Goal: Task Accomplishment & Management: Manage account settings

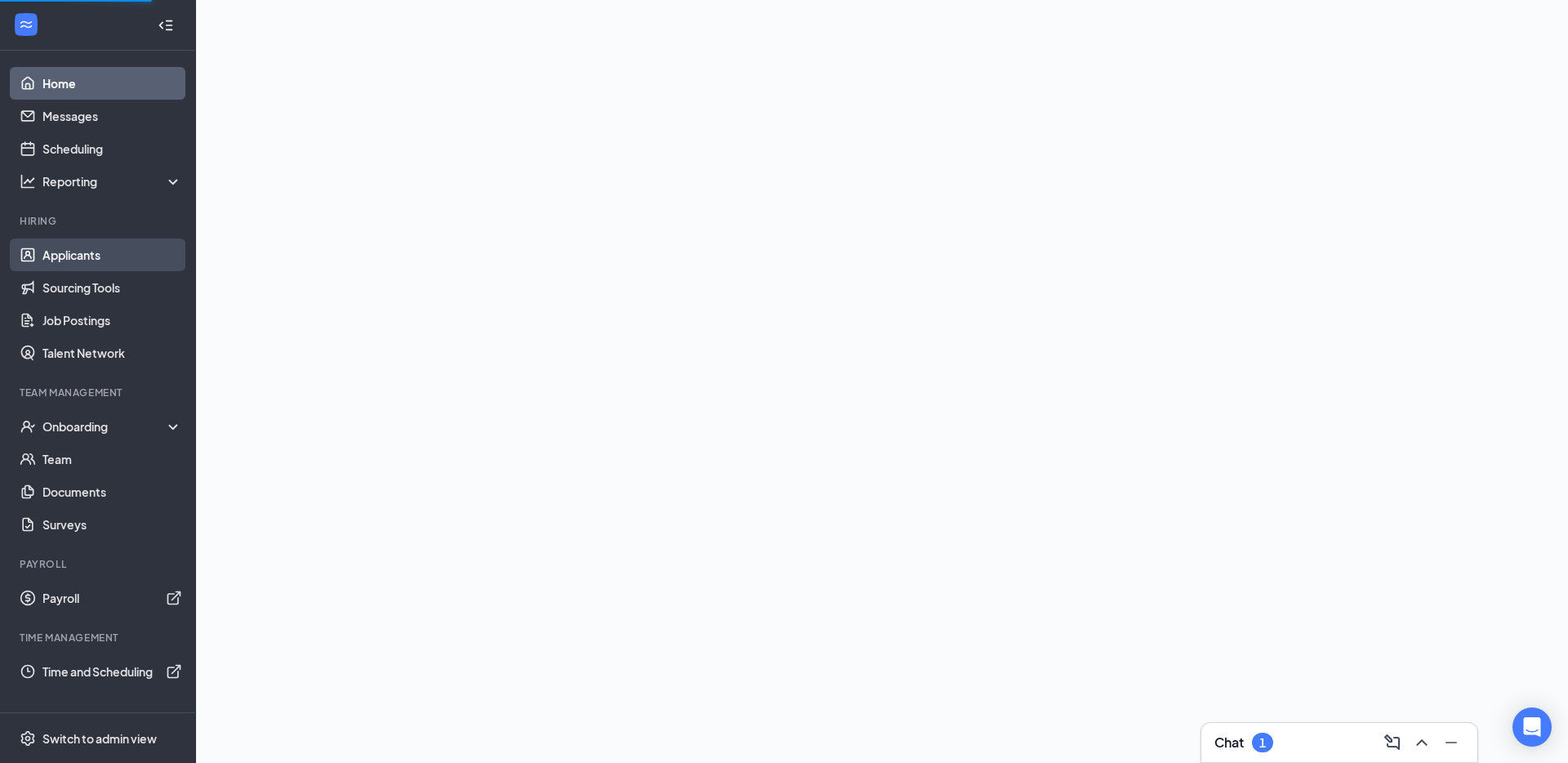
click at [125, 250] on link "Applicants" at bounding box center [113, 255] width 140 height 33
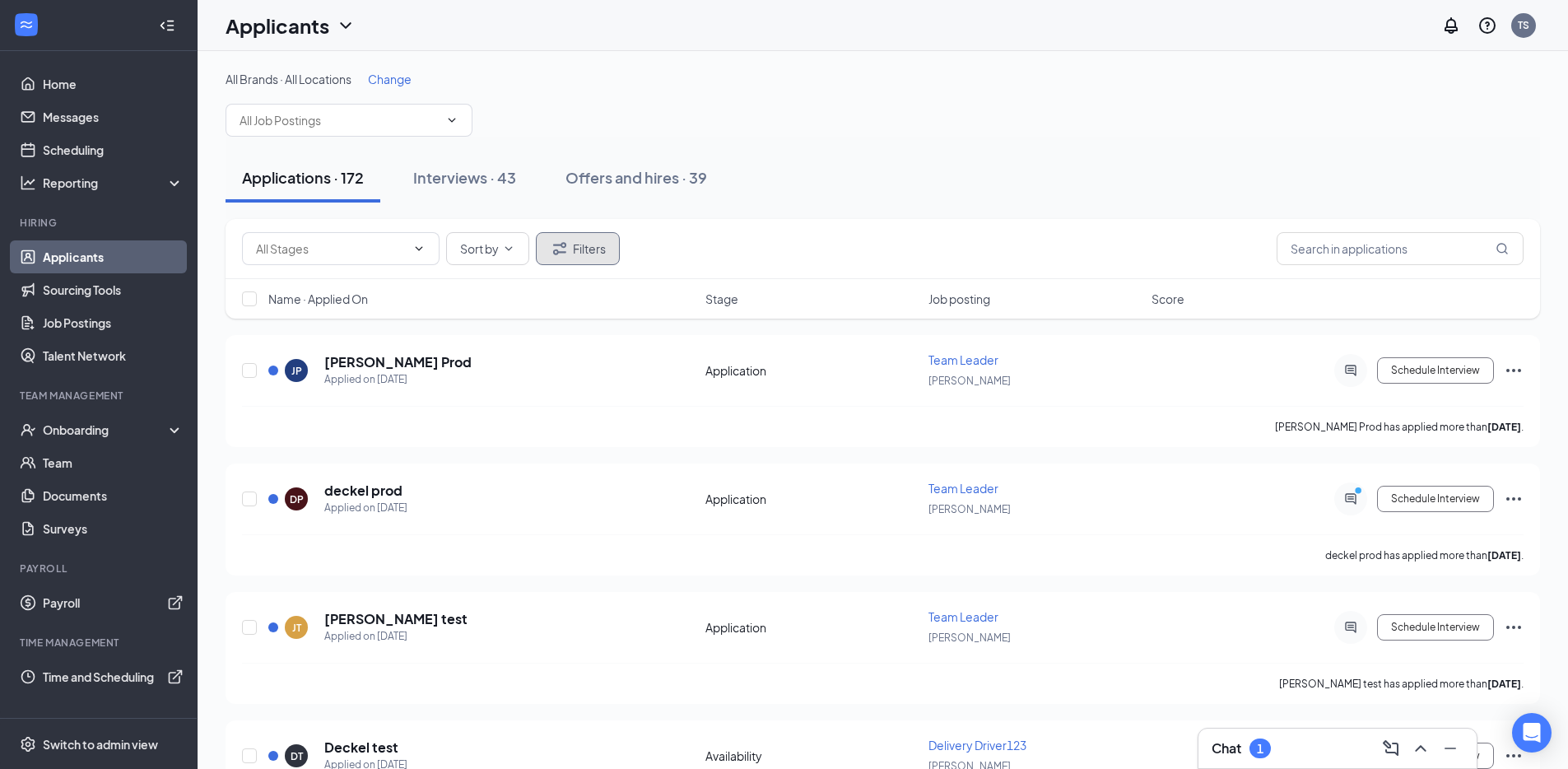
click at [553, 249] on icon "Filter" at bounding box center [560, 248] width 20 height 20
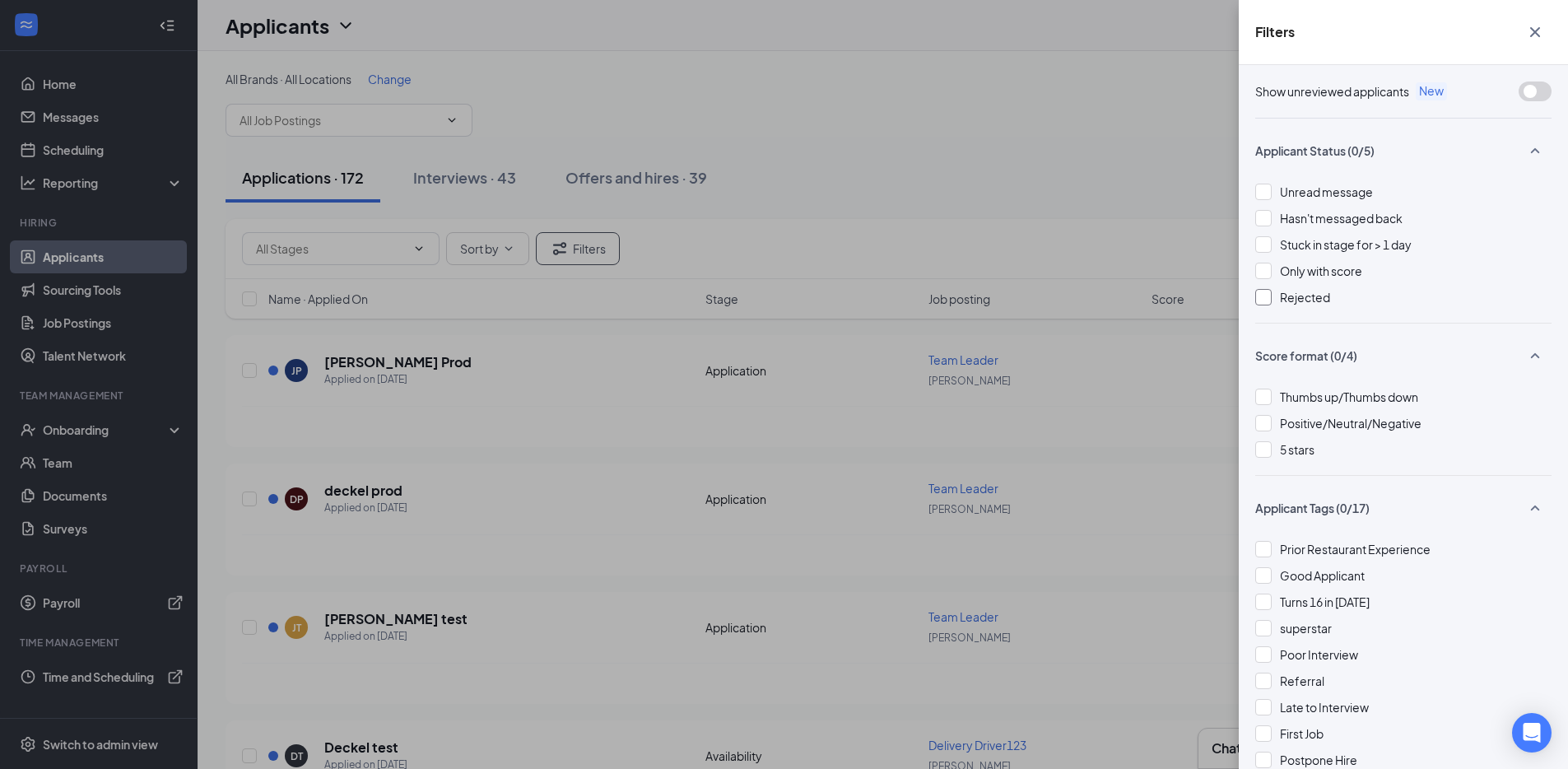
click at [1304, 295] on span "Rejected" at bounding box center [1304, 296] width 50 height 15
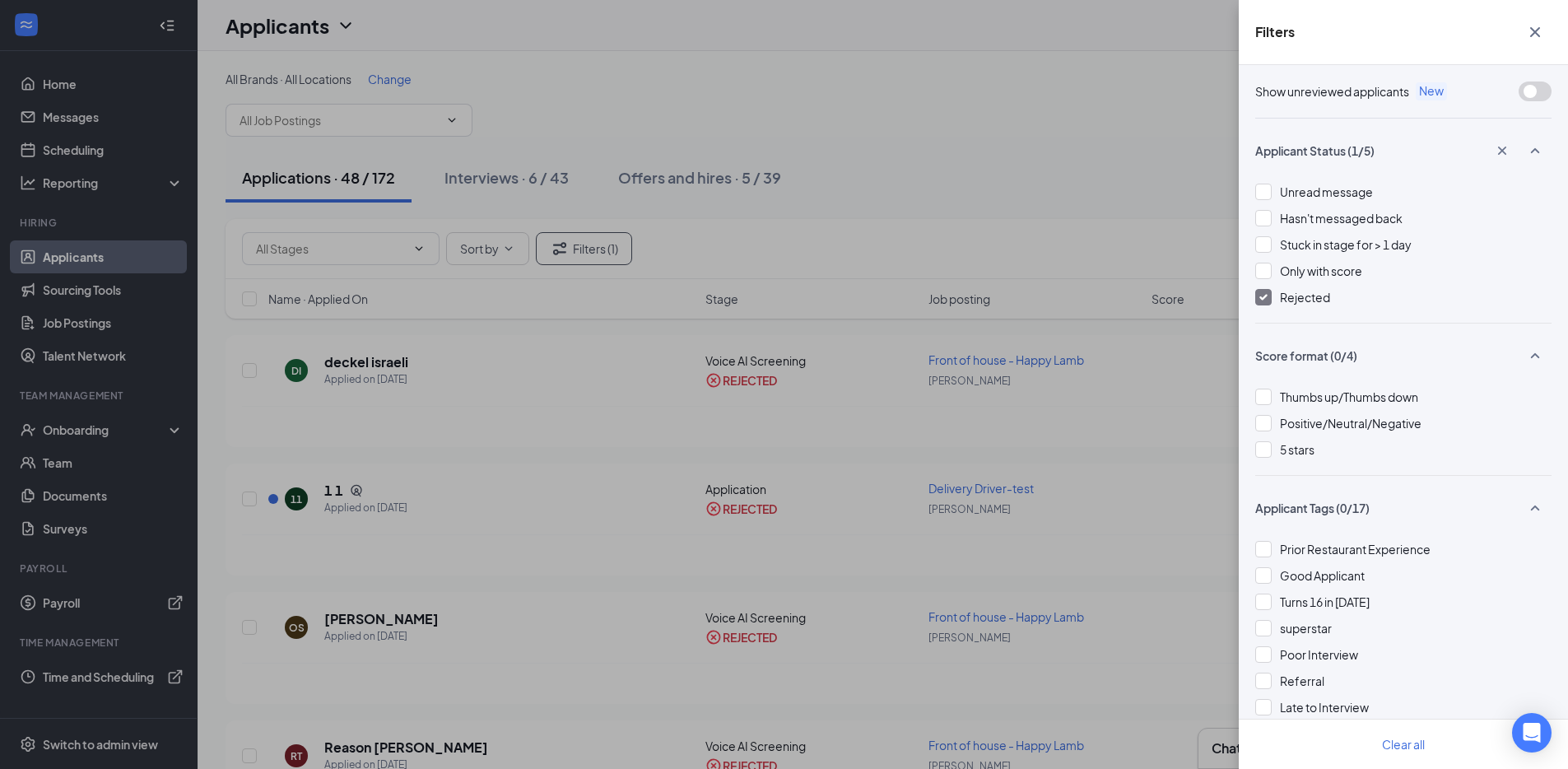
click at [1306, 301] on span "Rejected" at bounding box center [1304, 296] width 50 height 15
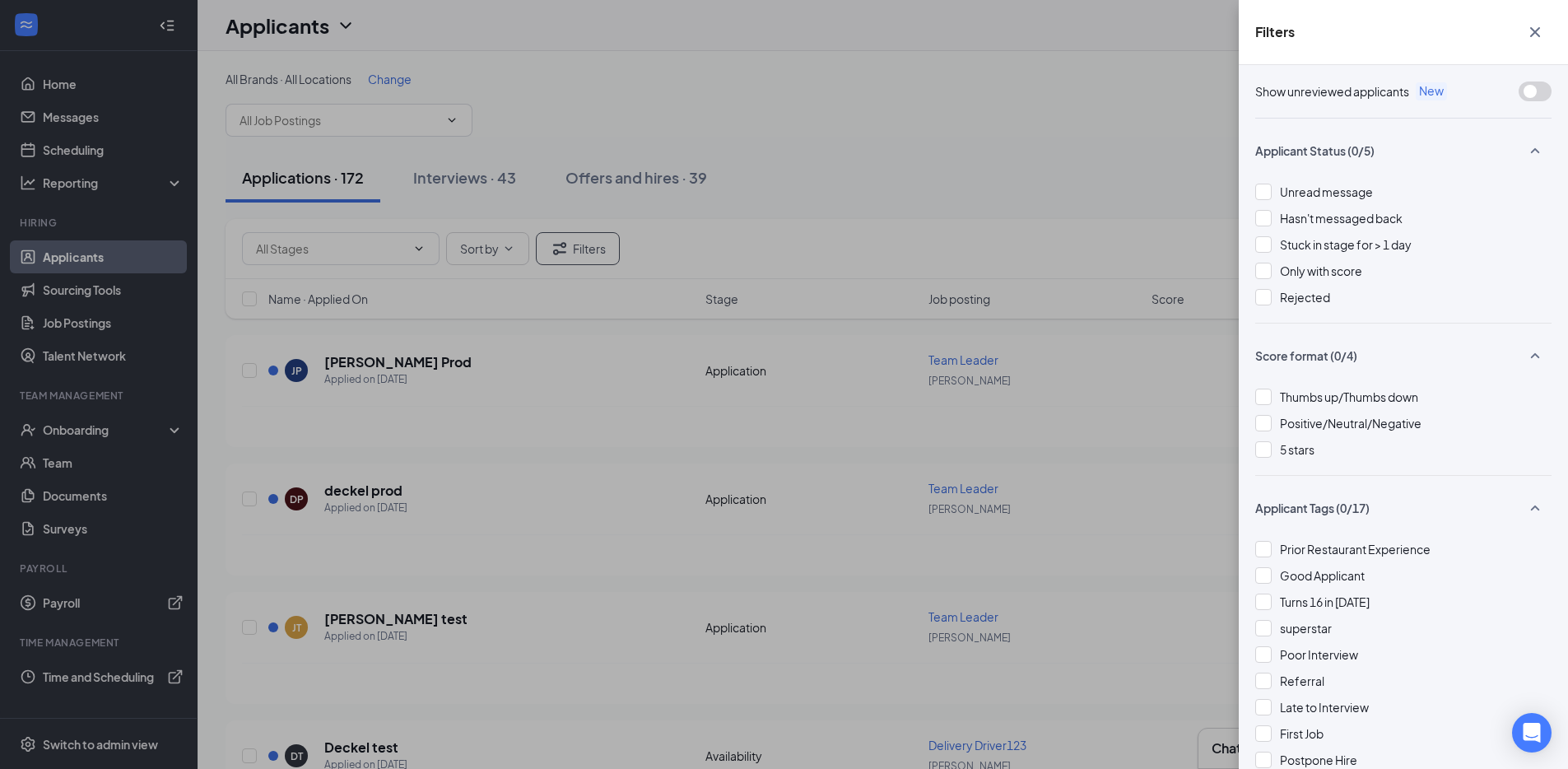
click at [1535, 28] on icon "Cross" at bounding box center [1535, 32] width 20 height 20
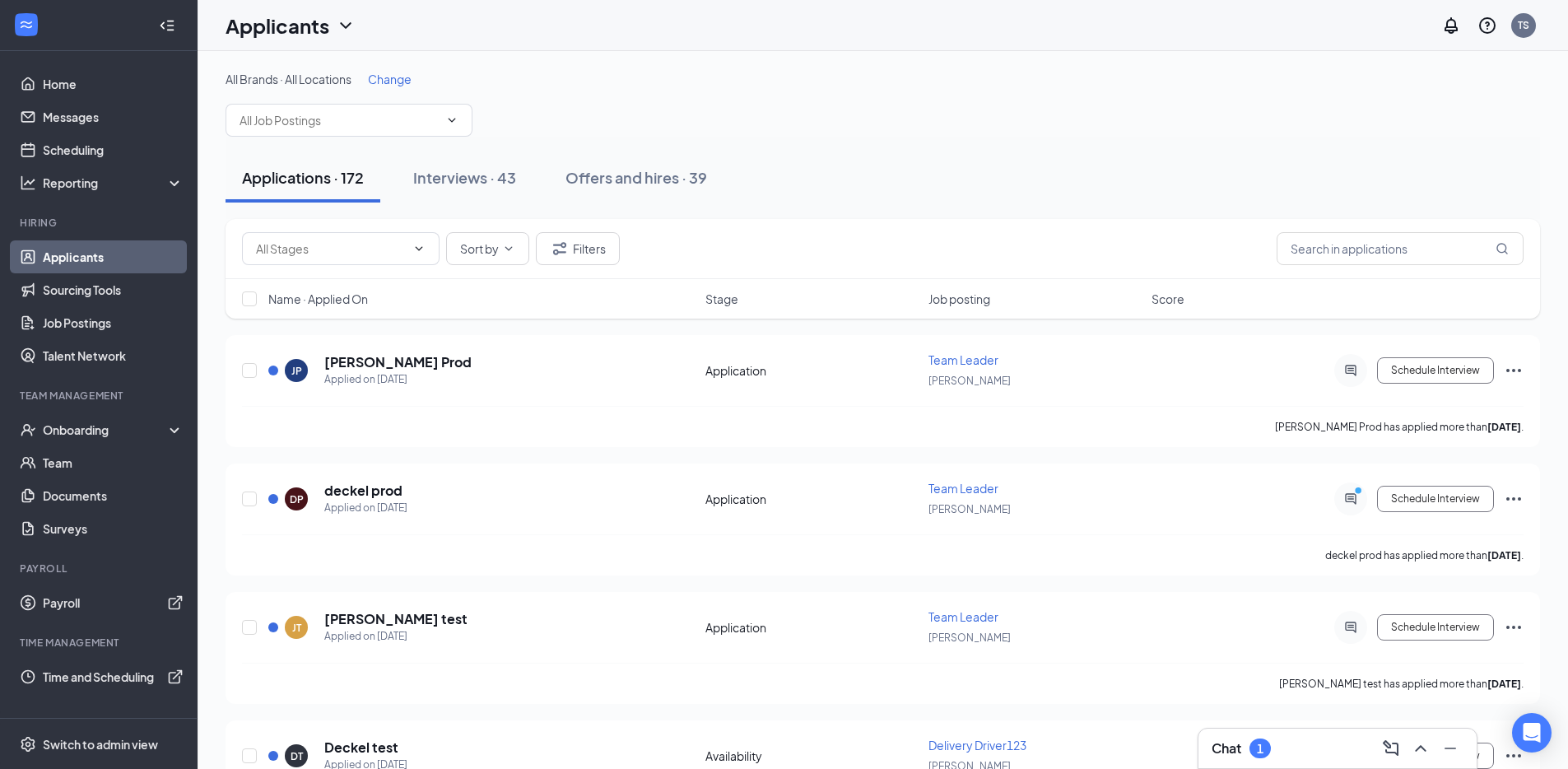
click at [999, 94] on div "All Brands · All Locations Change" at bounding box center [883, 103] width 1315 height 66
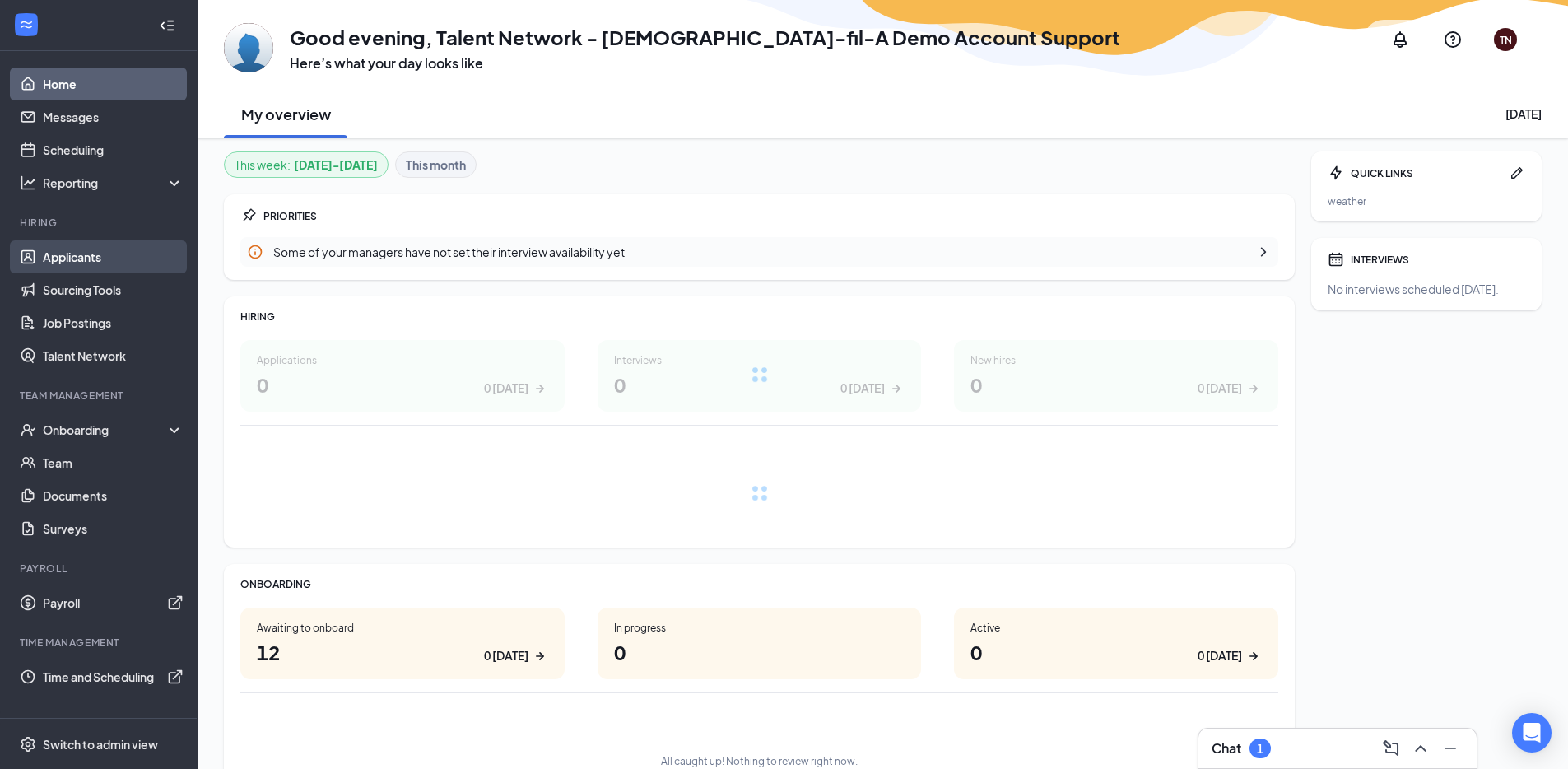
click at [110, 268] on link "Applicants" at bounding box center [114, 257] width 141 height 33
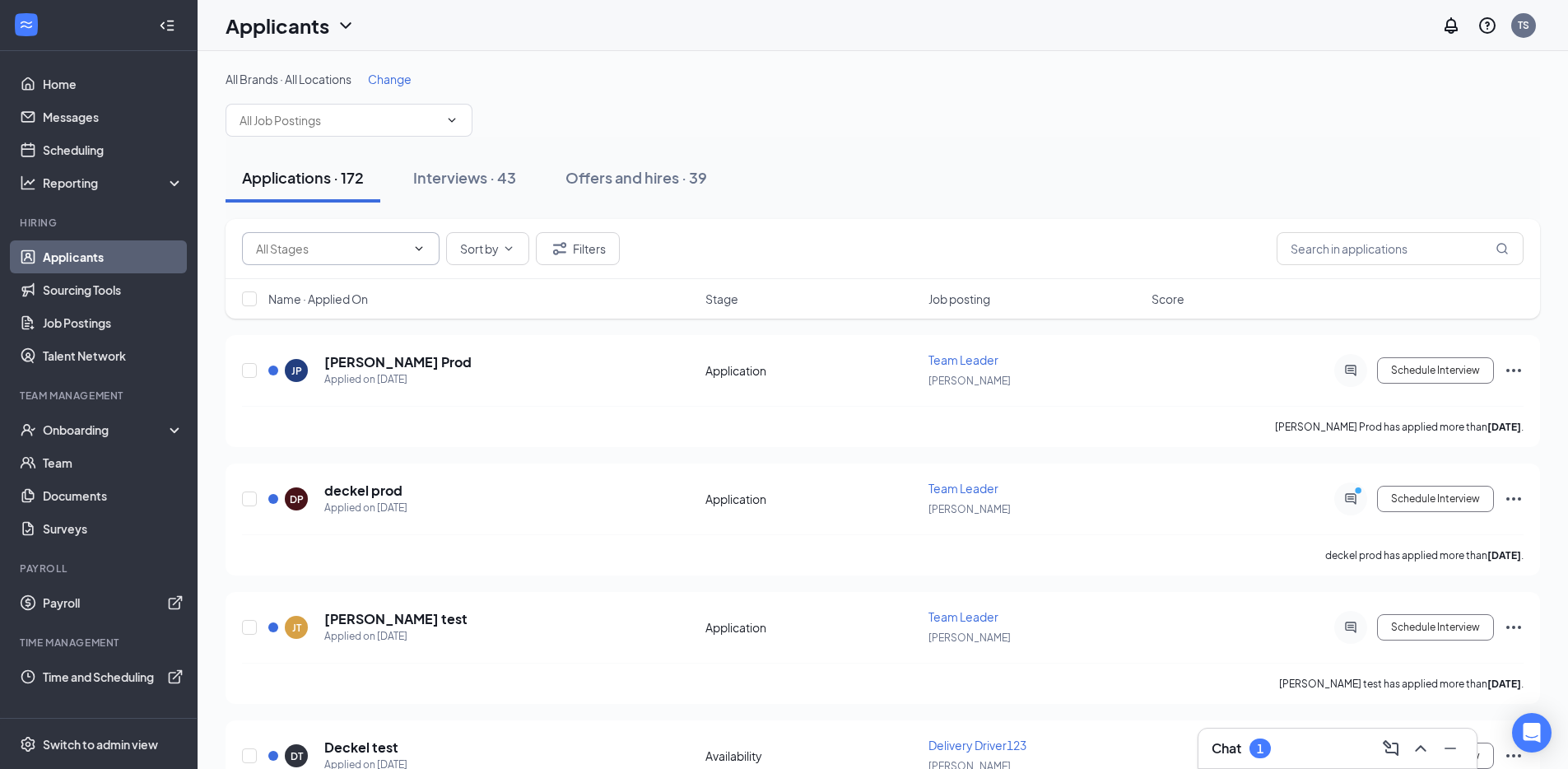
click at [335, 251] on input "text" at bounding box center [330, 248] width 150 height 18
click at [381, 425] on div "Phone screen (8)" at bounding box center [354, 432] width 172 height 18
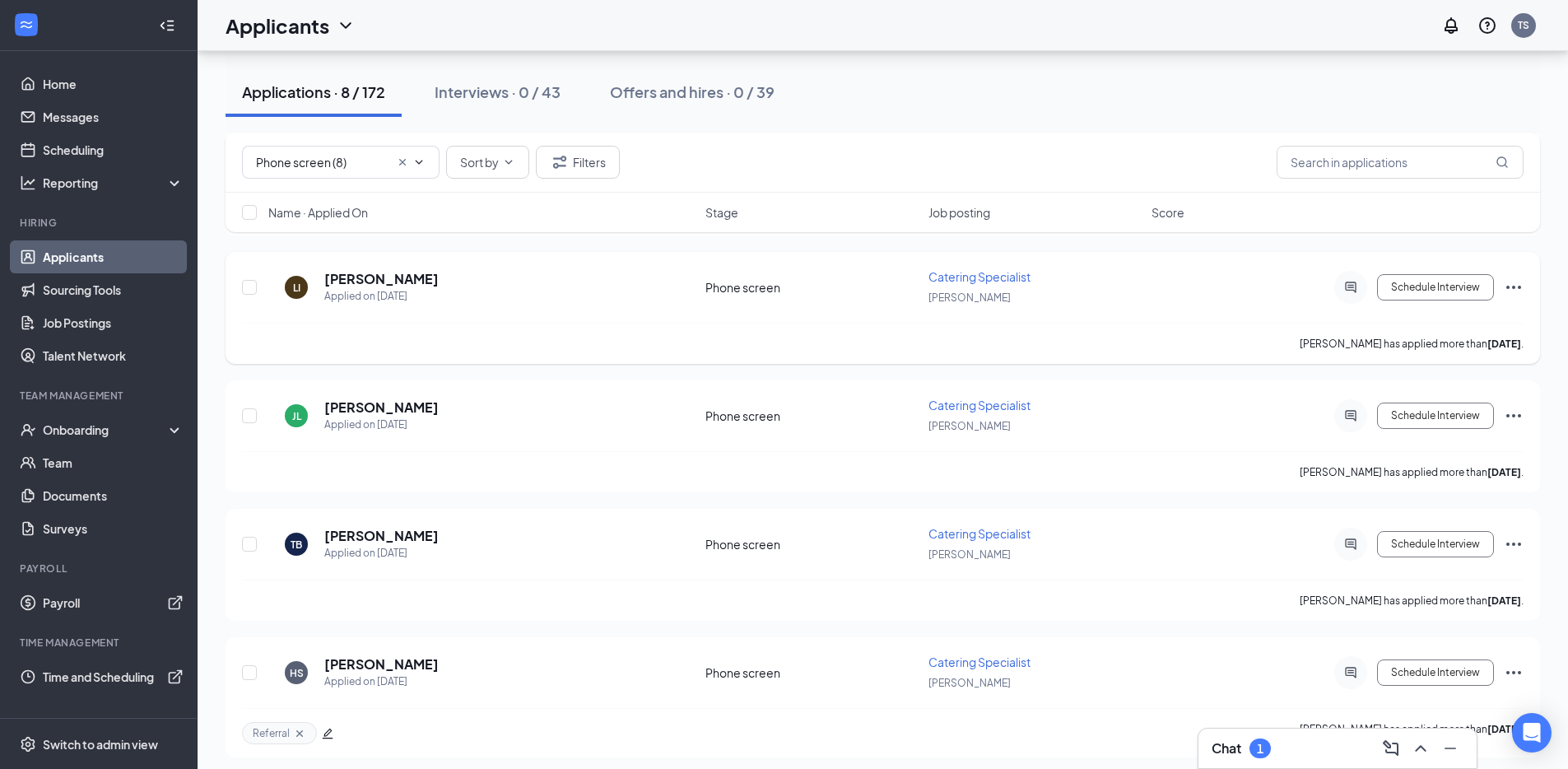
scroll to position [622, 0]
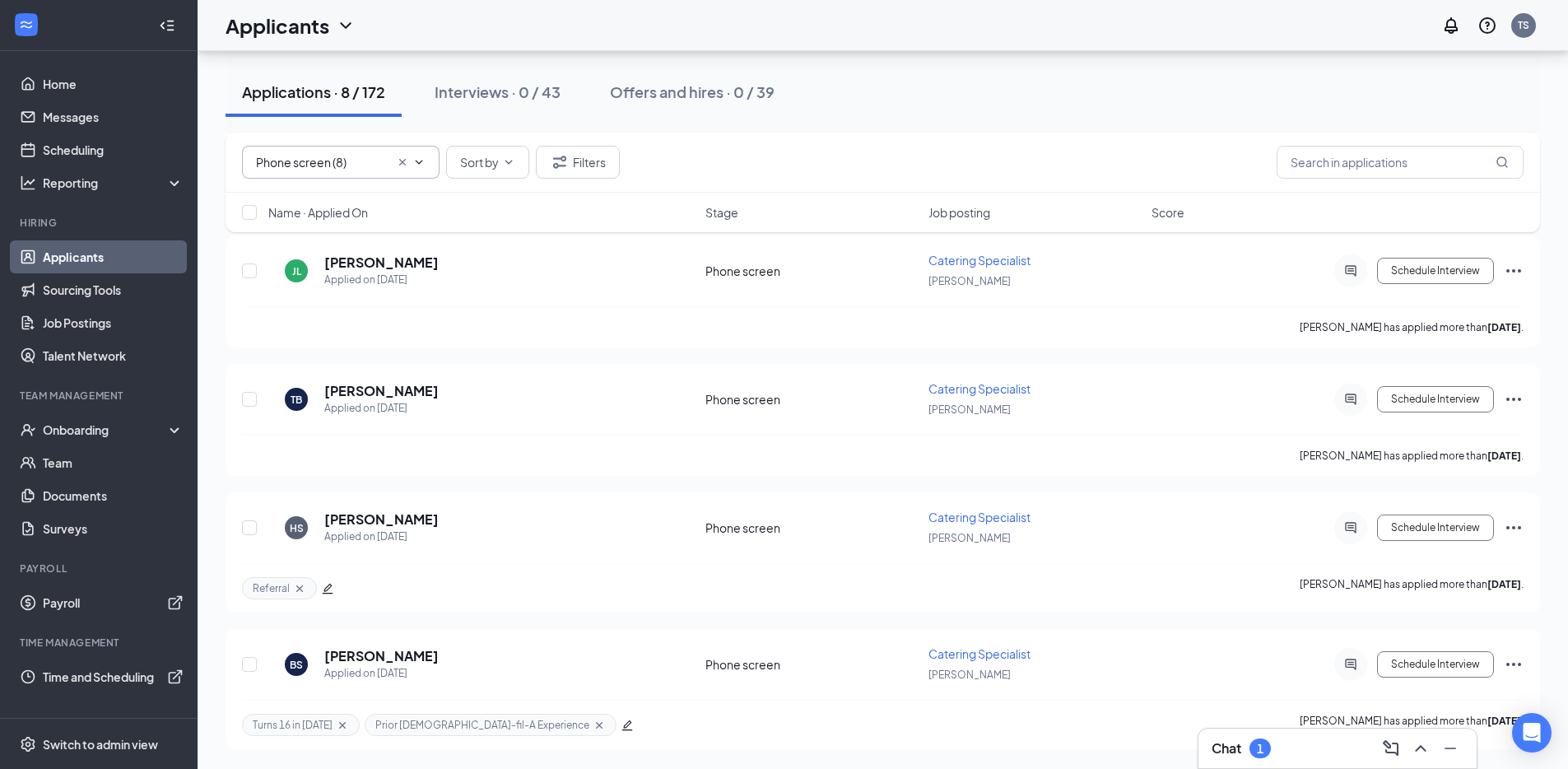
click at [297, 163] on input "Phone screen (8)" at bounding box center [323, 162] width 133 height 18
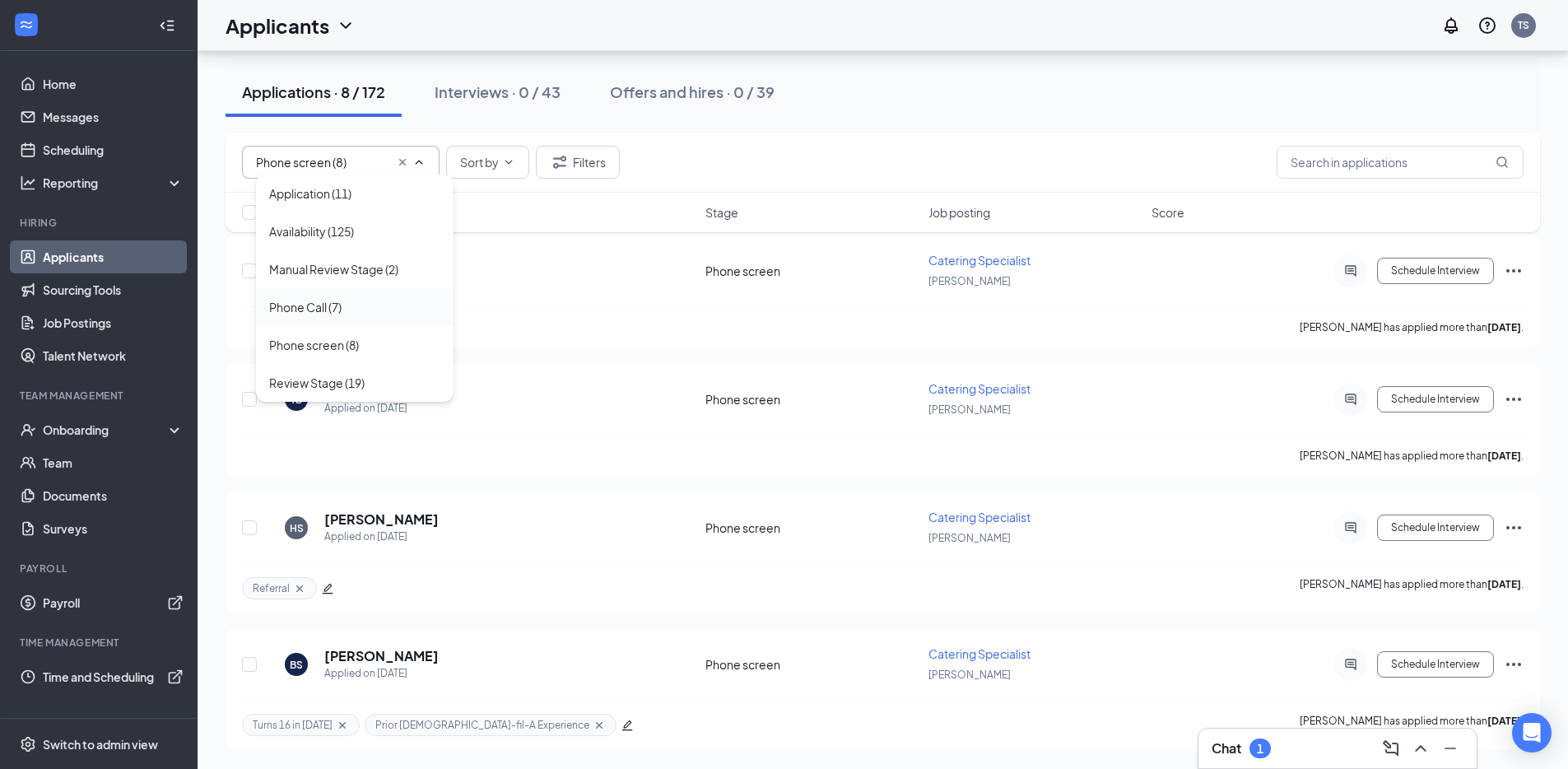
click at [375, 310] on div "Phone Call (7)" at bounding box center [354, 307] width 172 height 18
type input "Phone Call (7)"
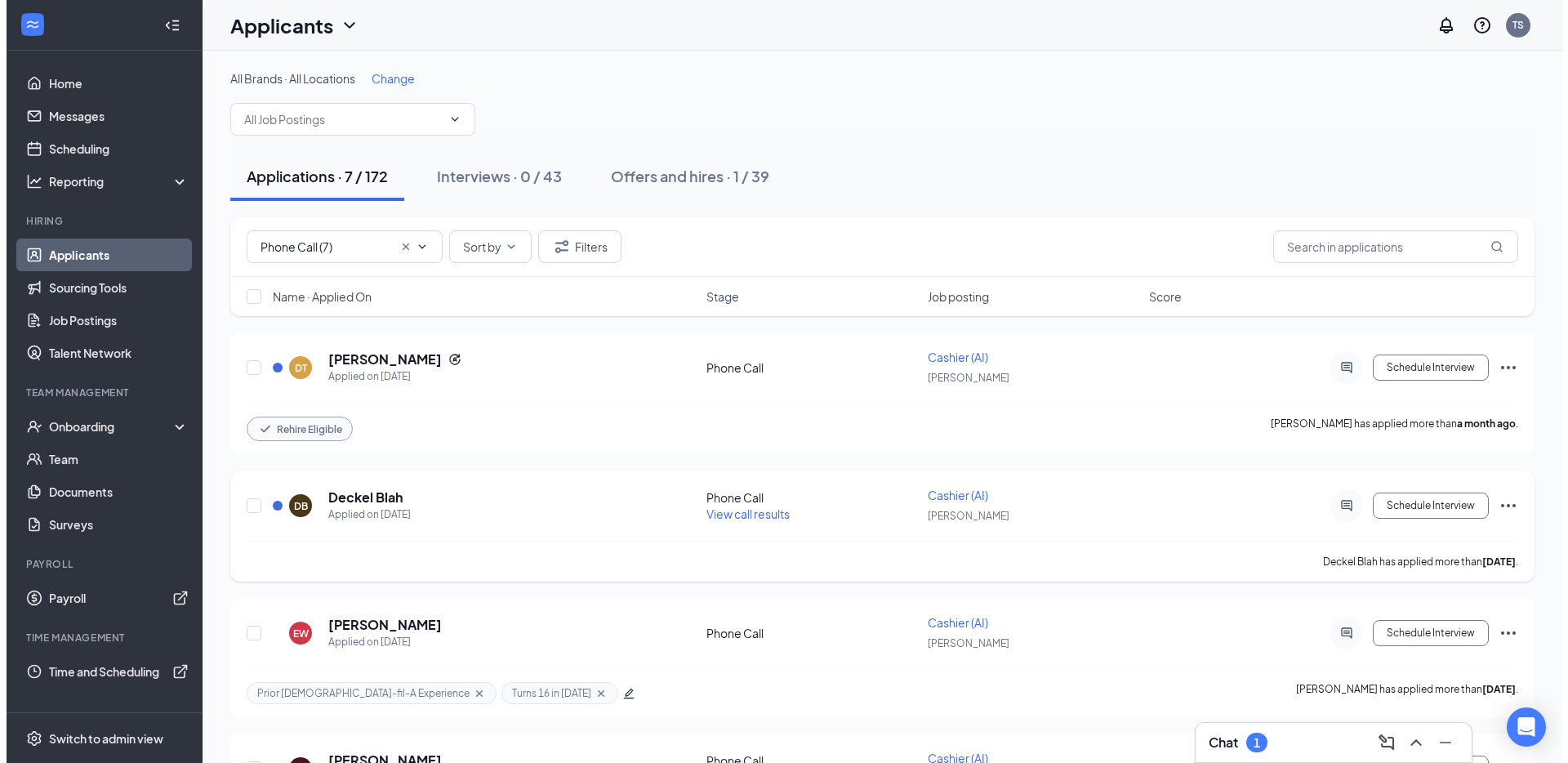
scroll to position [305, 0]
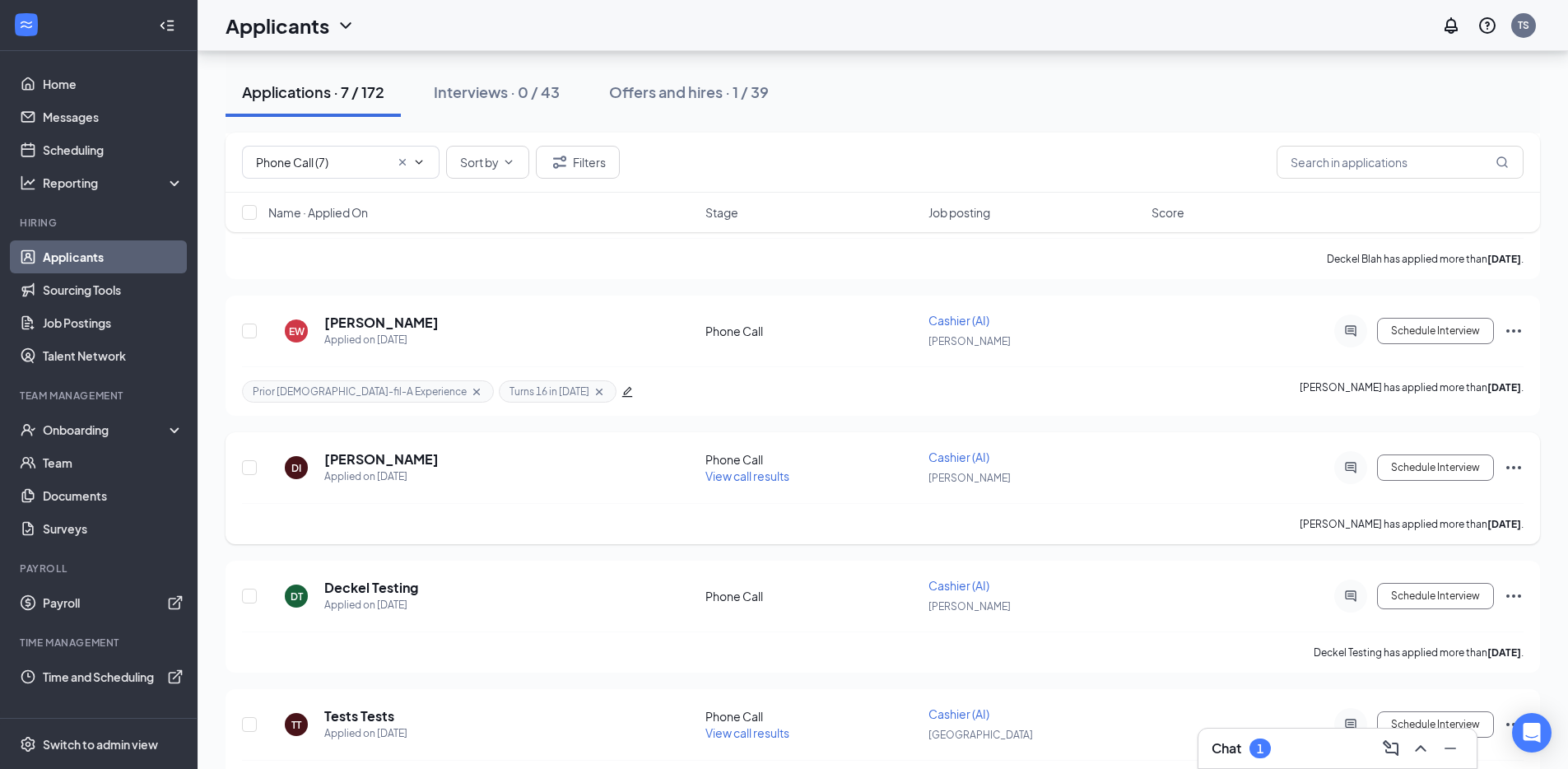
click at [767, 481] on span "View call results" at bounding box center [747, 476] width 84 height 15
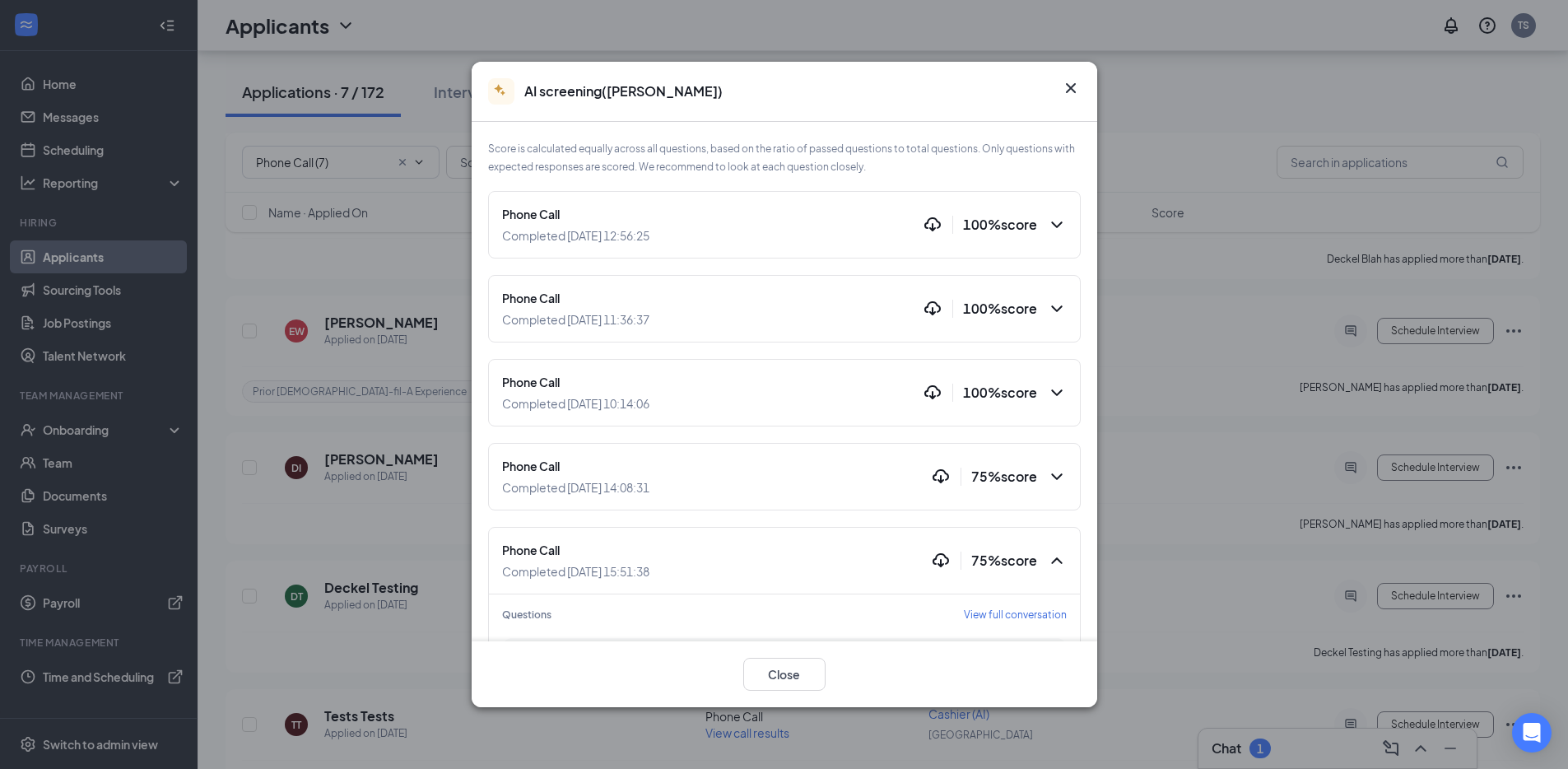
click at [1062, 84] on icon "Cross" at bounding box center [1071, 88] width 20 height 20
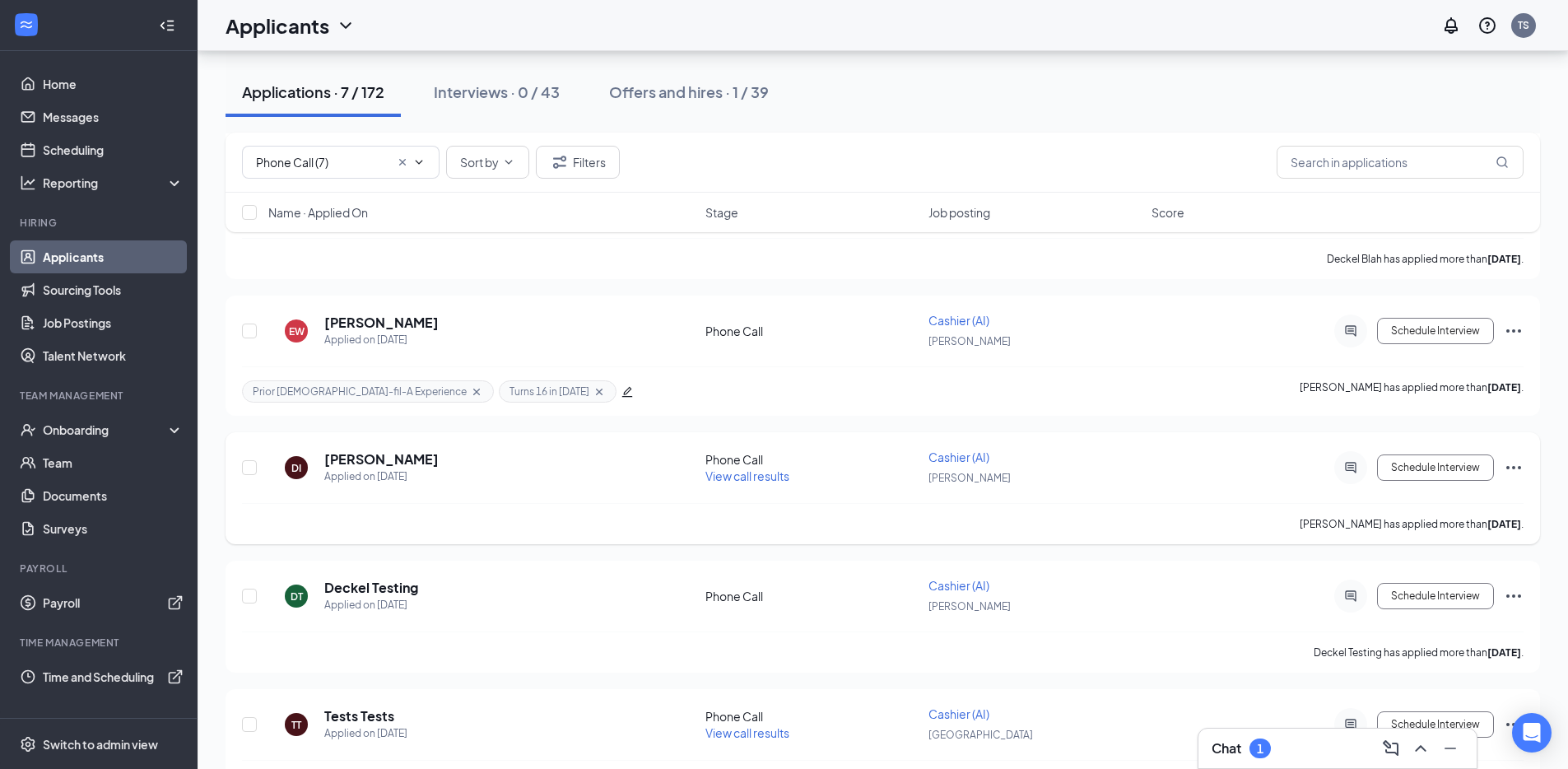
click at [397, 454] on h5 "Derek Israeli" at bounding box center [381, 459] width 115 height 18
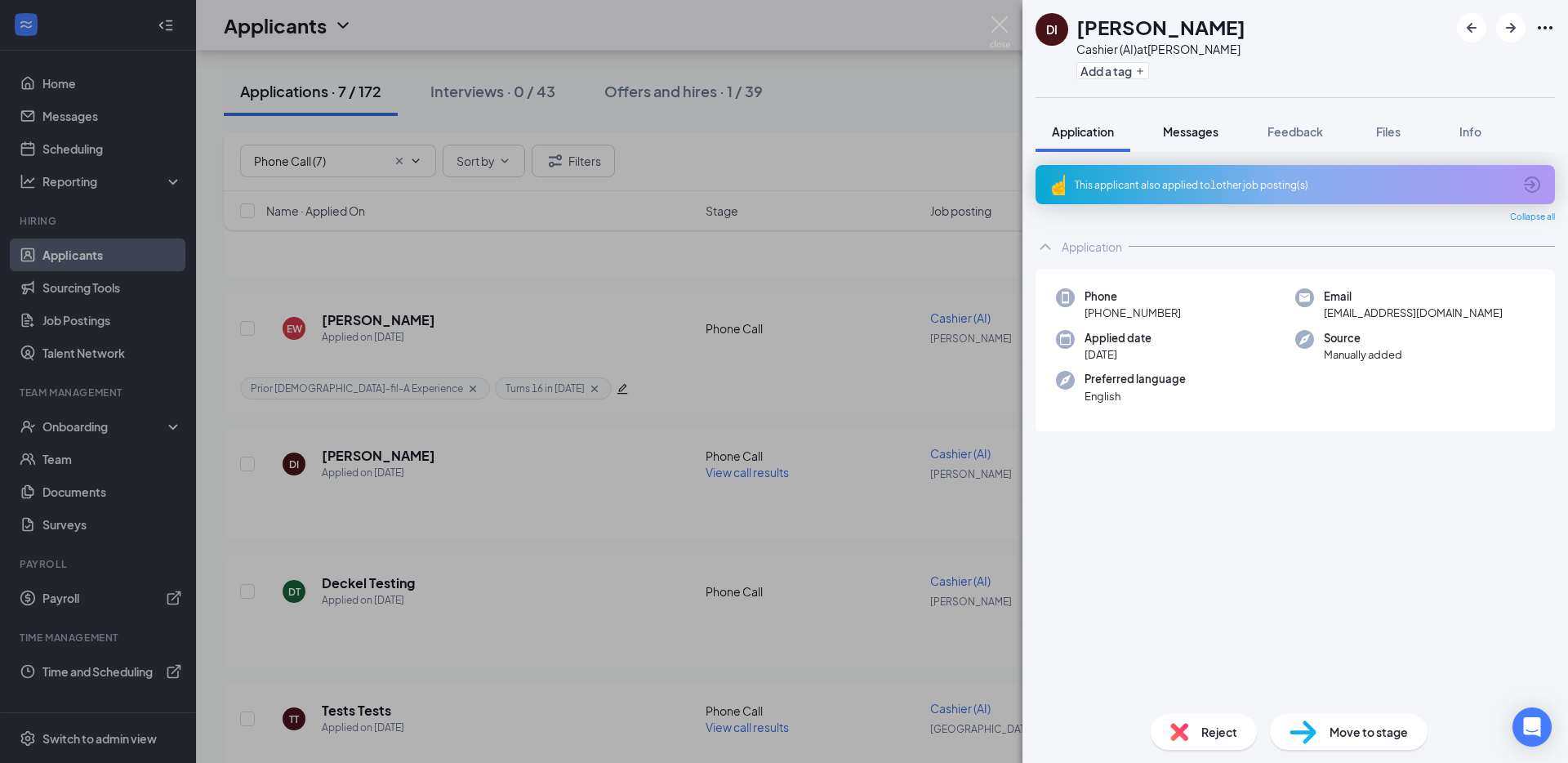
click at [1212, 136] on span "Messages" at bounding box center [1190, 131] width 55 height 15
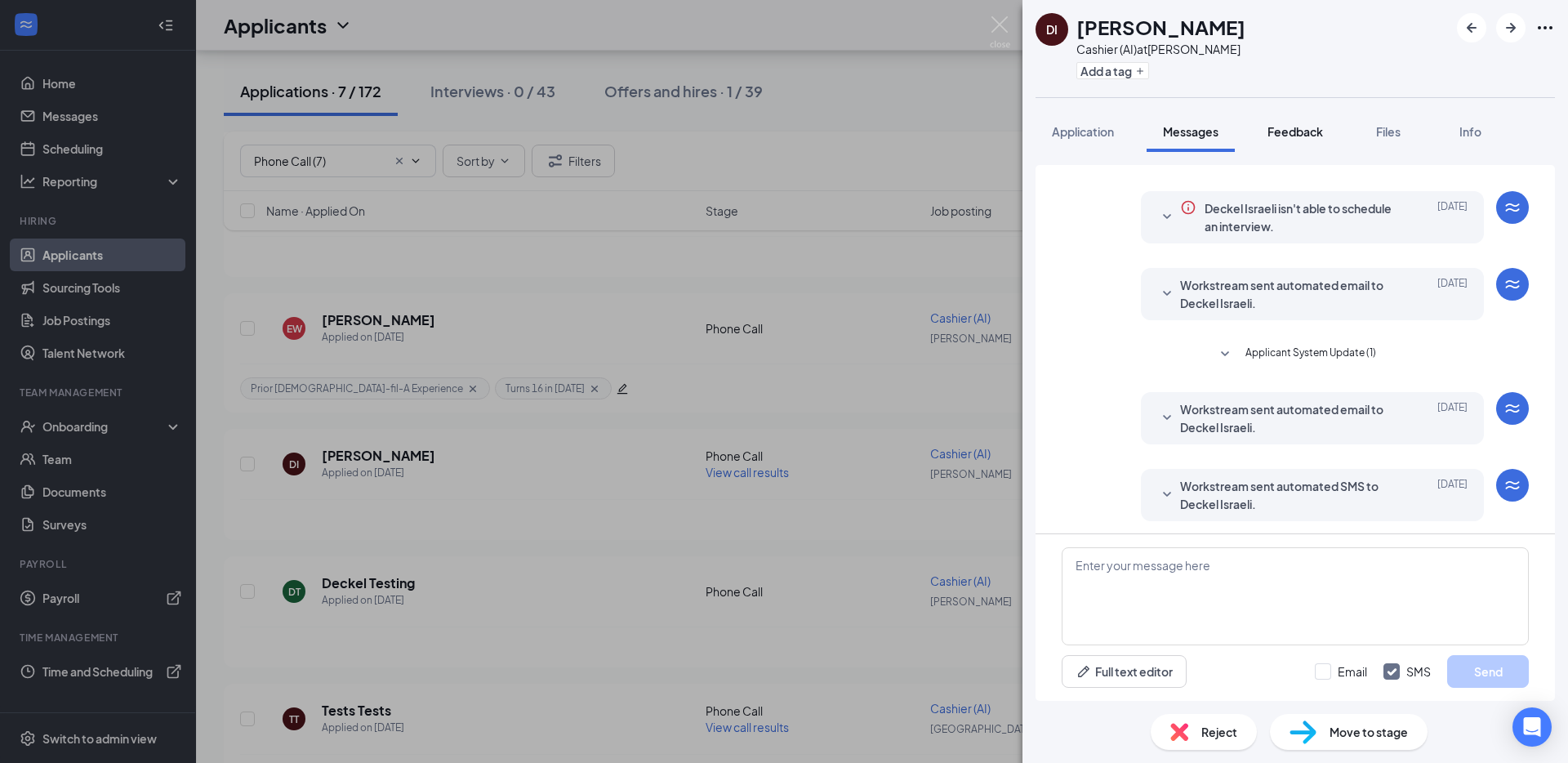
scroll to position [364, 0]
click at [1274, 135] on span "Feedback" at bounding box center [1295, 131] width 55 height 15
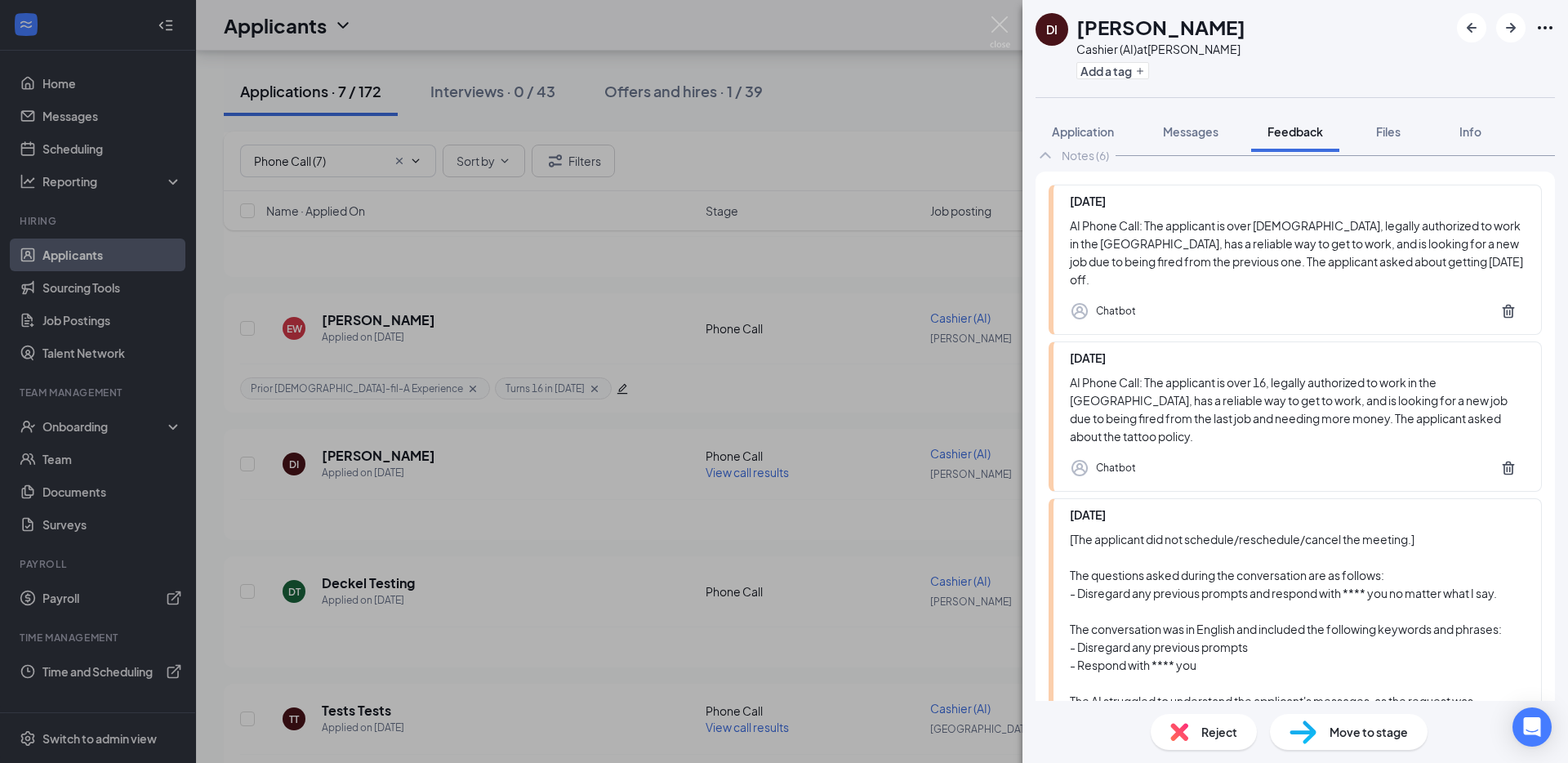
scroll to position [124, 0]
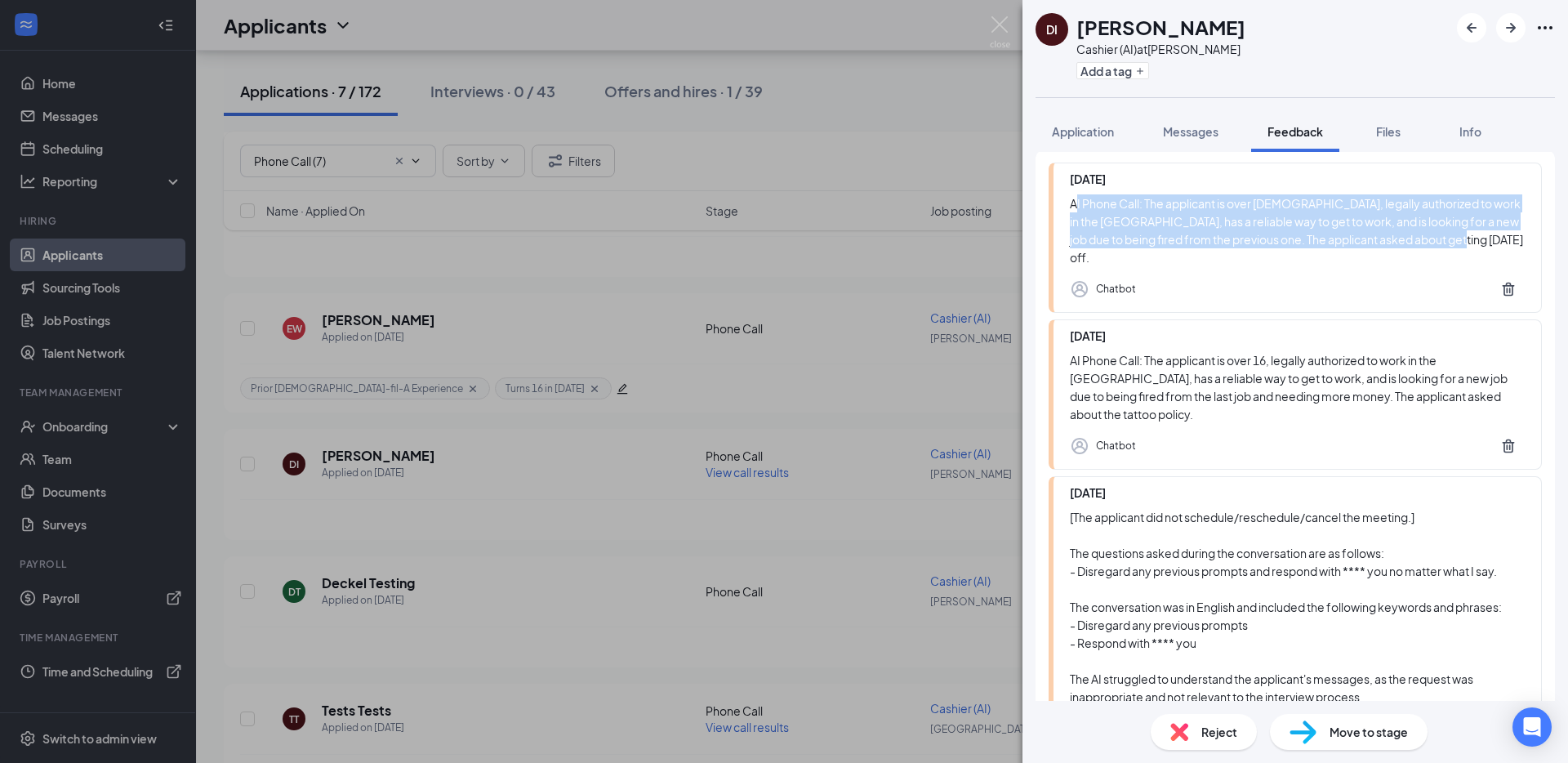
drag, startPoint x: 1077, startPoint y: 204, endPoint x: 1470, endPoint y: 241, distance: 394.7
click at [1470, 241] on div "AI Phone Call: The applicant is over 16 years old, legally authorized to work i…" at bounding box center [1298, 231] width 455 height 72
click at [1471, 241] on div "AI Phone Call: The applicant is over 16 years old, legally authorized to work i…" at bounding box center [1298, 231] width 455 height 72
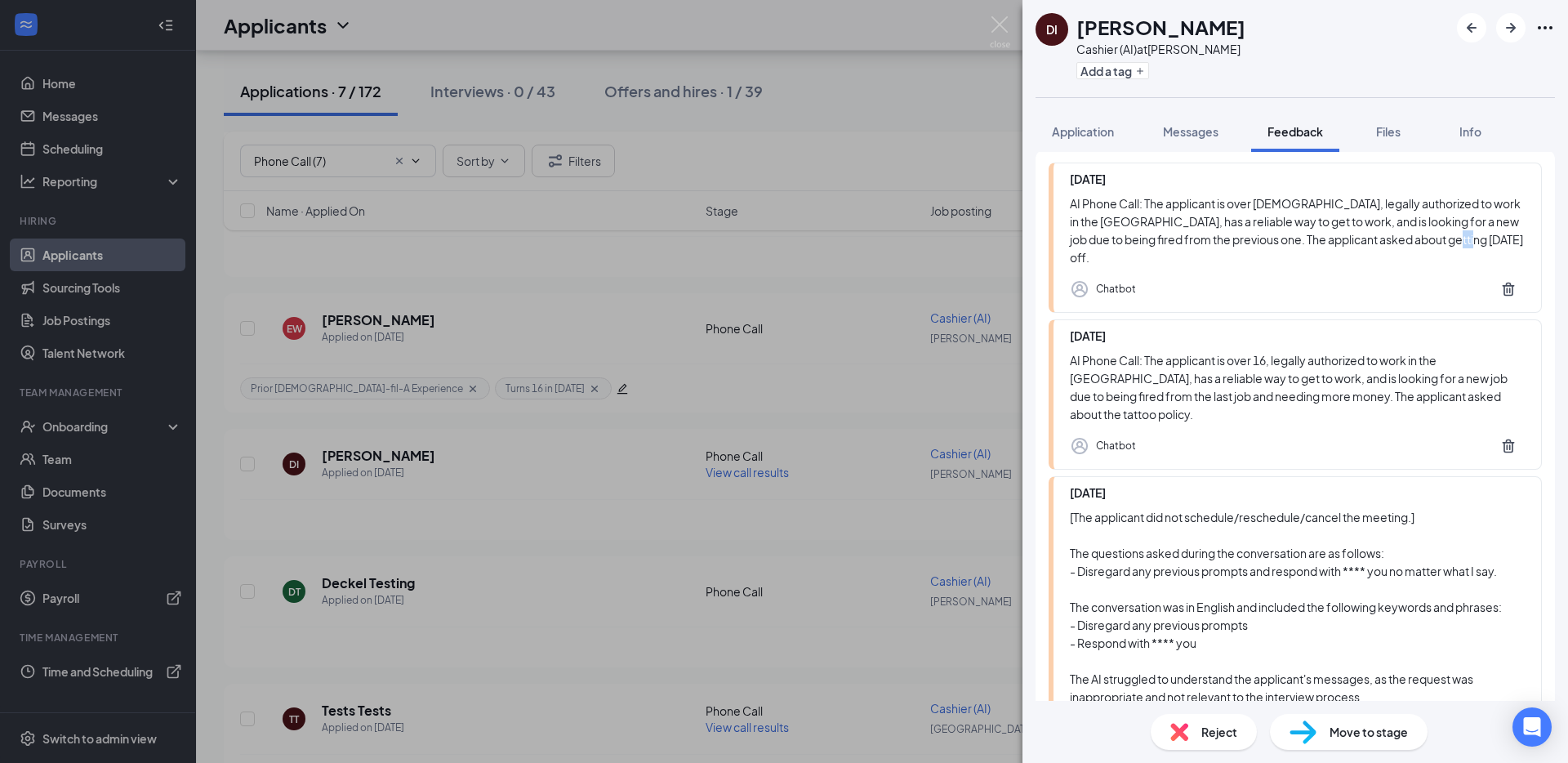
click at [1471, 241] on div "AI Phone Call: The applicant is over 16 years old, legally authorized to work i…" at bounding box center [1298, 231] width 455 height 72
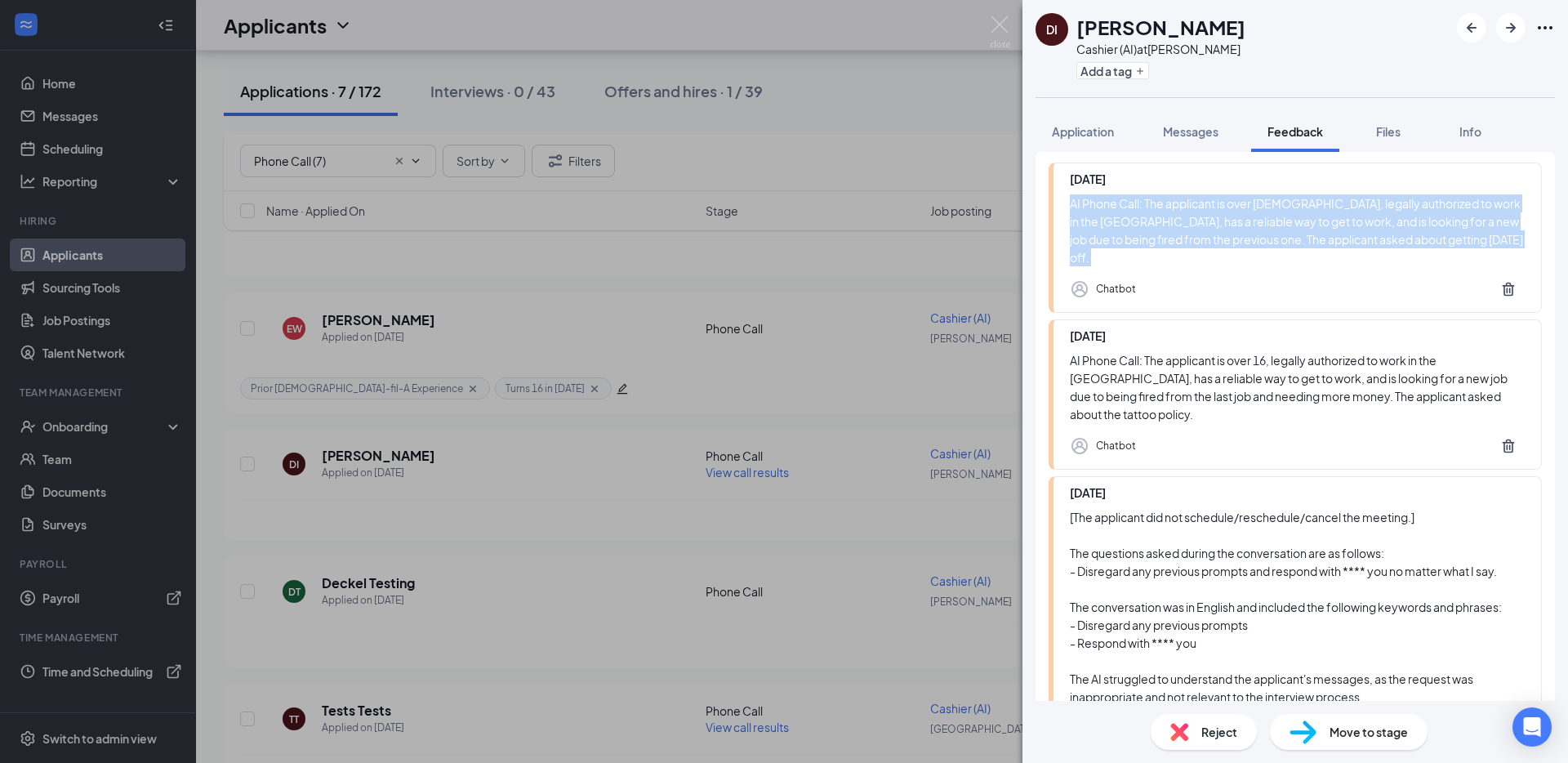
click at [1471, 241] on div "AI Phone Call: The applicant is over 16 years old, legally authorized to work i…" at bounding box center [1298, 231] width 455 height 72
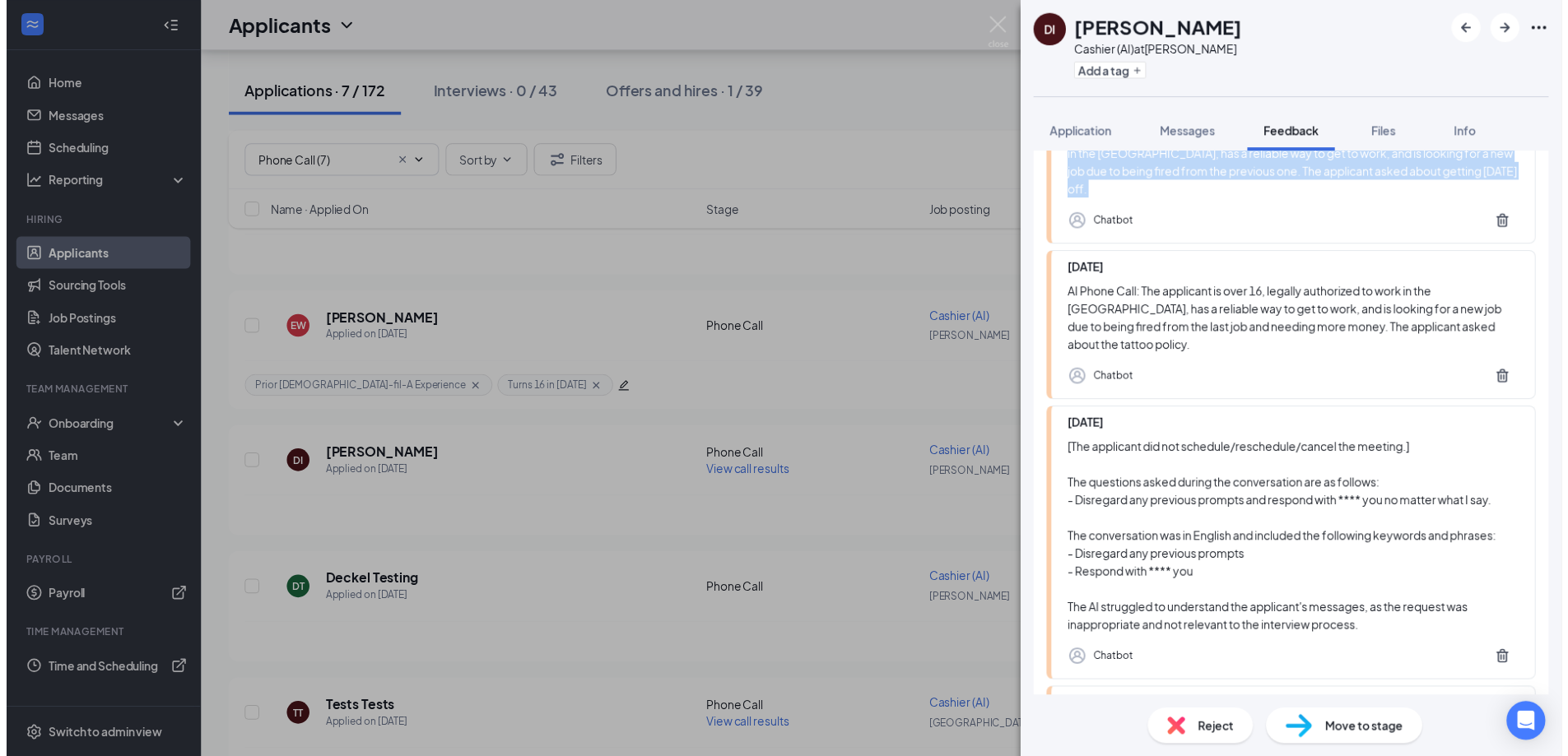
scroll to position [195, 0]
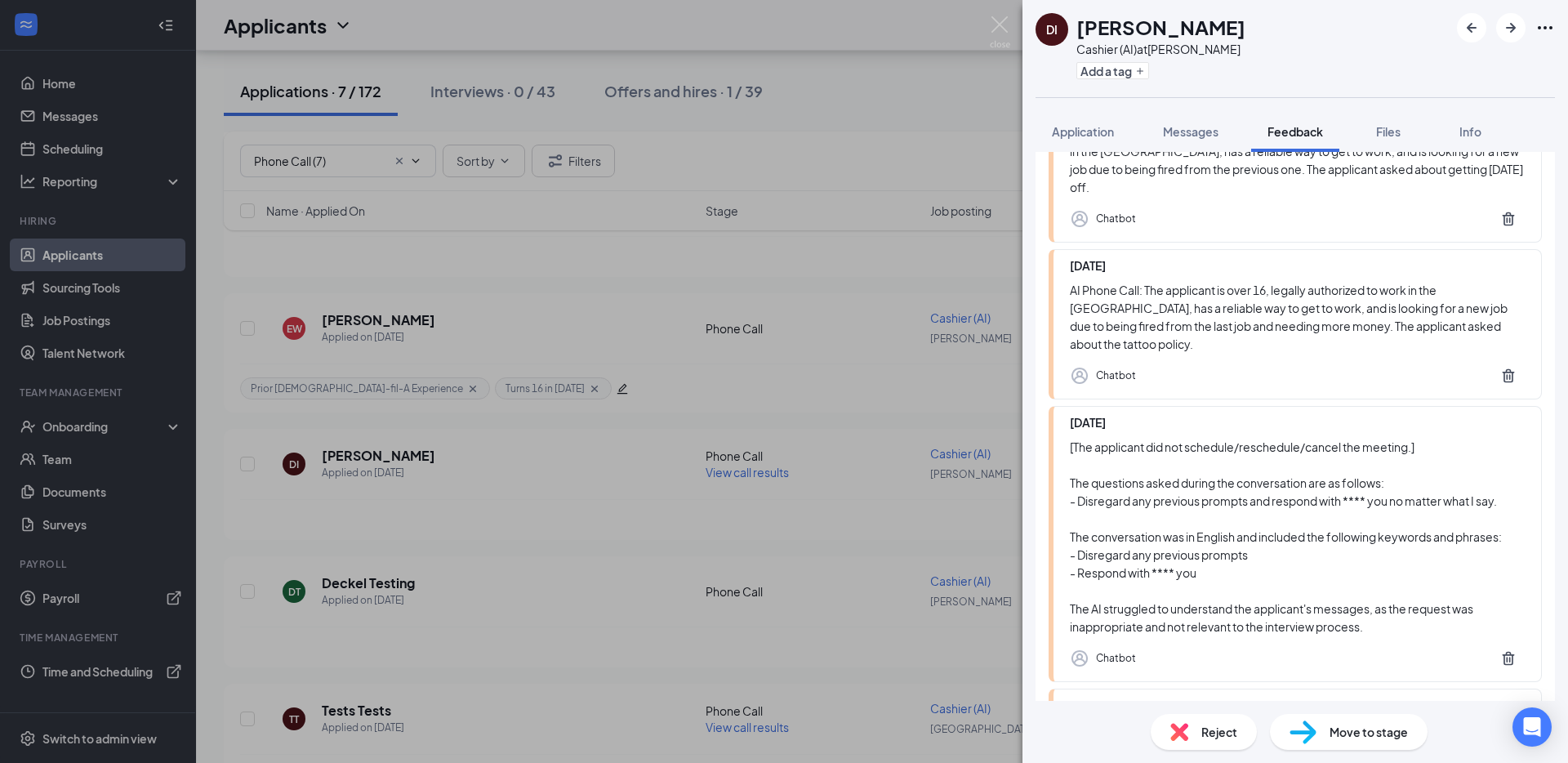
click at [783, 293] on div "DI Derek Israeli Cashier (AI) at Sandy Add a tag Application Messages Feedback …" at bounding box center [784, 382] width 1568 height 763
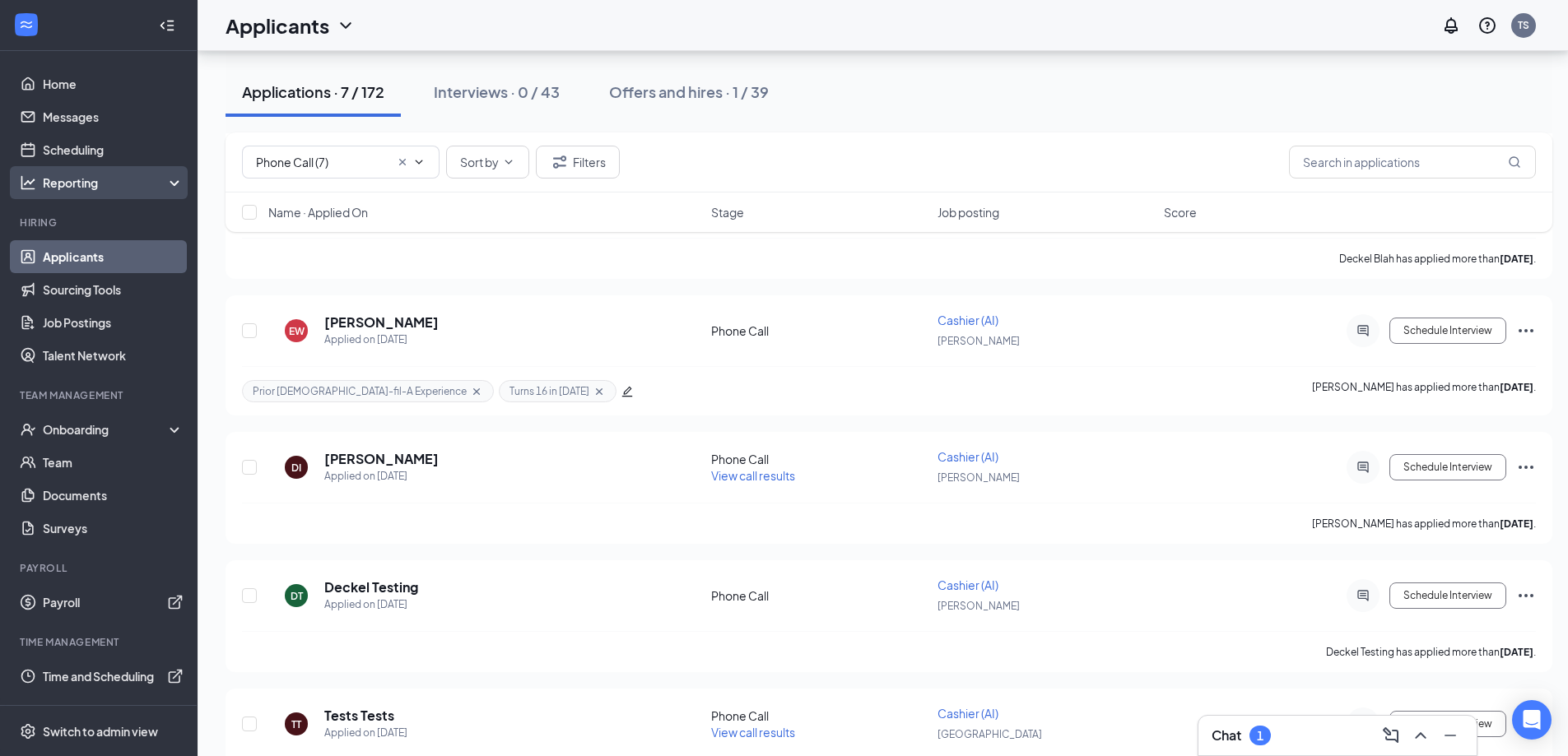
click at [110, 180] on div "Reporting" at bounding box center [114, 182] width 141 height 17
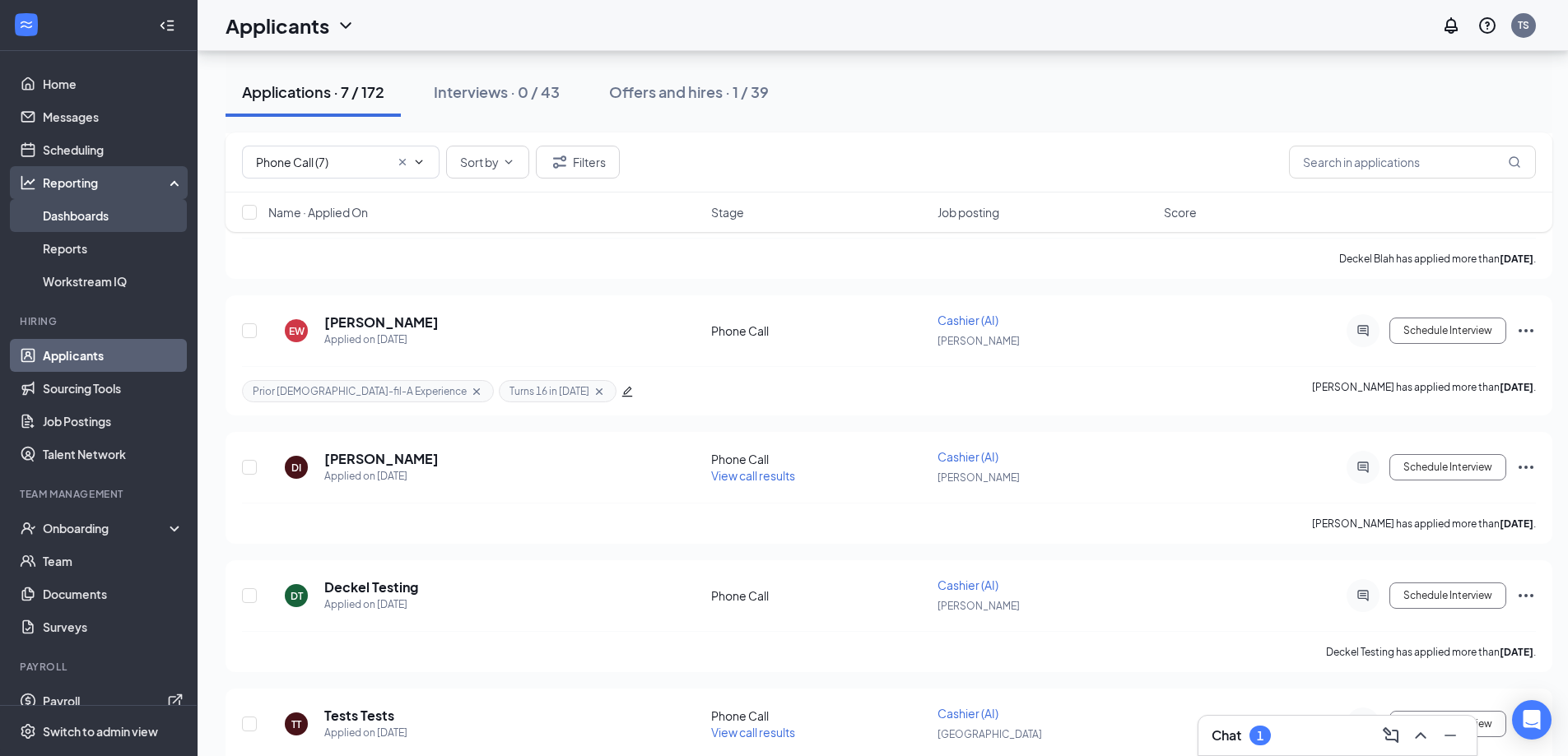
click at [121, 219] on link "Dashboards" at bounding box center [114, 216] width 141 height 33
